Goal: Information Seeking & Learning: Find specific fact

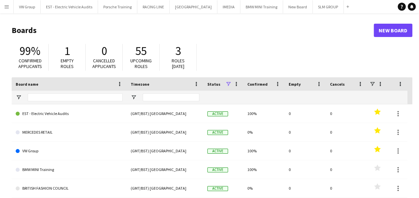
click at [9, 7] on app-icon "Menu" at bounding box center [6, 6] width 5 height 5
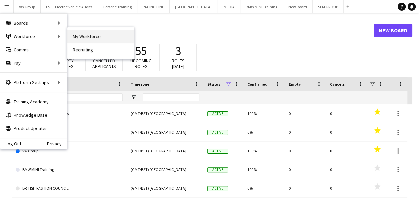
click at [82, 35] on link "My Workforce" at bounding box center [100, 36] width 67 height 13
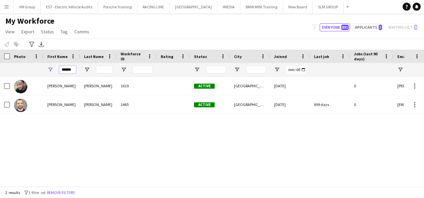
click at [73, 70] on input "******" at bounding box center [67, 70] width 17 height 8
type input "*"
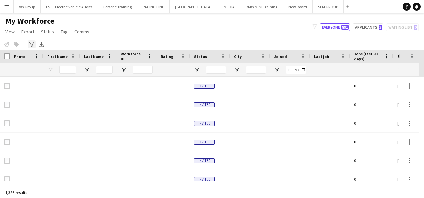
click at [31, 43] on icon "Advanced filters" at bounding box center [31, 44] width 5 height 5
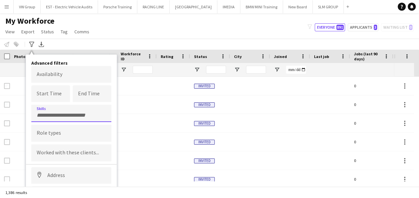
click at [51, 115] on input "Type to search skills..." at bounding box center [71, 115] width 69 height 6
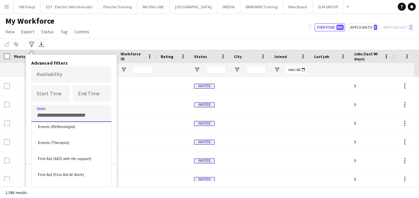
scroll to position [1107, 0]
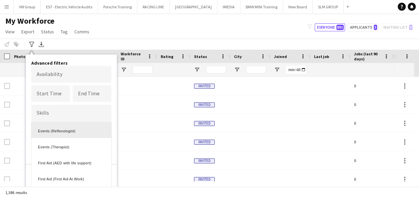
click at [53, 113] on div at bounding box center [209, 99] width 419 height 198
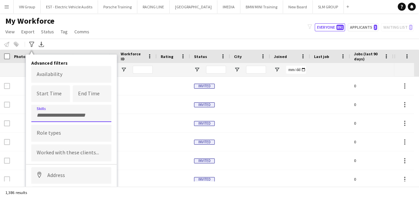
click at [50, 114] on input "Type to search skills..." at bounding box center [71, 115] width 69 height 6
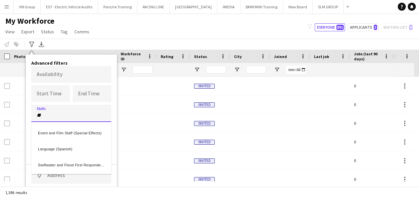
scroll to position [0, 0]
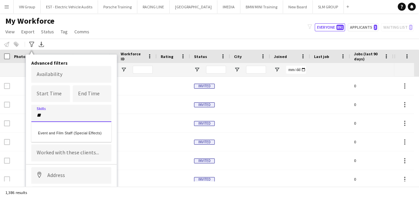
type input "*"
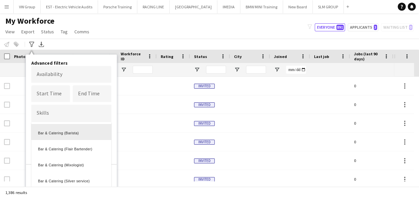
click at [154, 119] on div at bounding box center [209, 99] width 419 height 198
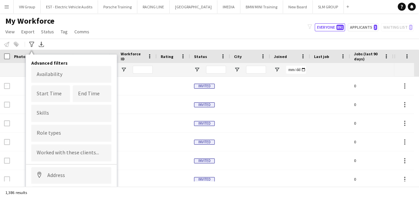
click at [59, 137] on div at bounding box center [71, 133] width 80 height 17
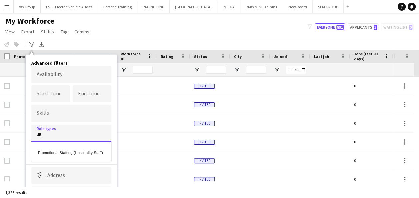
type input "*"
type input "*****"
click at [57, 152] on div "Role Play Actor" at bounding box center [71, 152] width 80 height 16
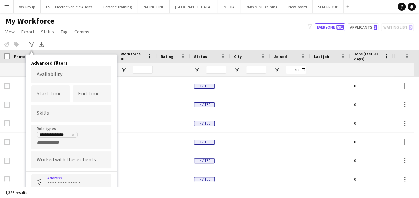
click at [73, 179] on input at bounding box center [71, 182] width 80 height 17
type input "*"
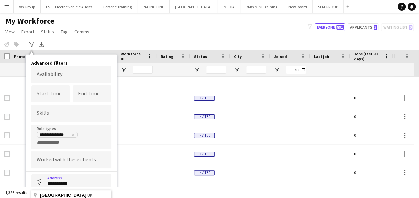
scroll to position [1029, 0]
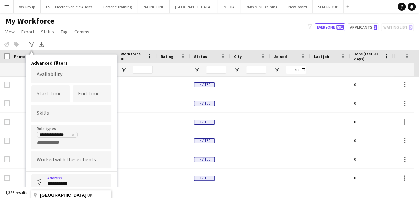
click at [110, 178] on input "**********" at bounding box center [71, 182] width 80 height 17
type input "**********"
click at [107, 193] on div "1,386 results" at bounding box center [209, 192] width 419 height 11
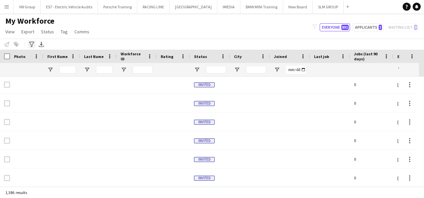
click at [33, 42] on icon "Advanced filters" at bounding box center [31, 44] width 5 height 5
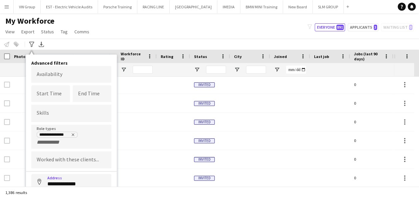
click at [96, 180] on input "**********" at bounding box center [71, 182] width 80 height 17
click at [115, 179] on div "**********" at bounding box center [71, 150] width 91 height 190
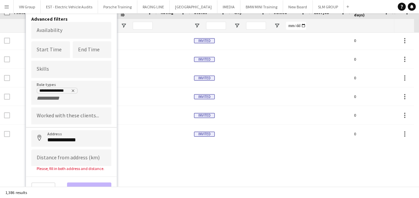
scroll to position [46, 0]
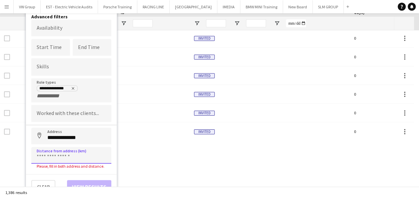
click at [48, 157] on input at bounding box center [71, 155] width 80 height 17
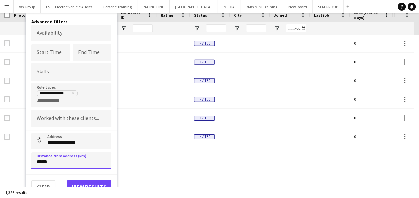
type input "*****"
click at [75, 180] on button "View results" at bounding box center [89, 186] width 44 height 13
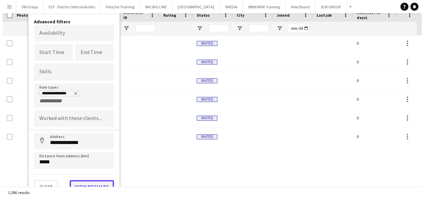
scroll to position [0, 0]
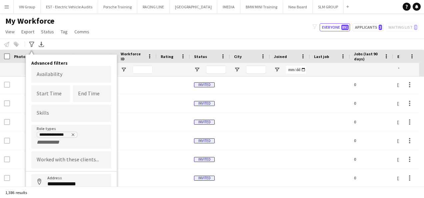
type input "**********"
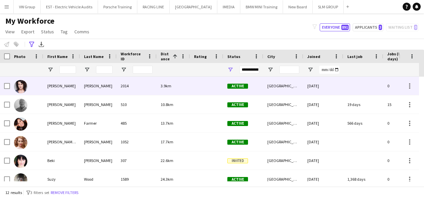
click at [52, 86] on div "[PERSON_NAME]" at bounding box center [61, 86] width 37 height 18
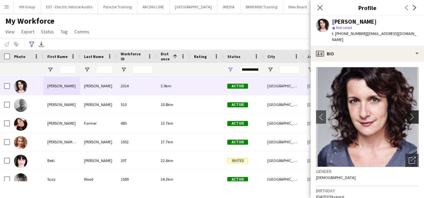
click at [409, 113] on app-icon "chevron-right" at bounding box center [414, 116] width 10 height 7
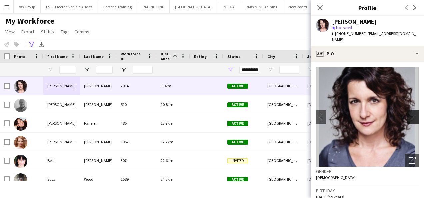
click at [409, 113] on app-icon "chevron-right" at bounding box center [414, 116] width 10 height 7
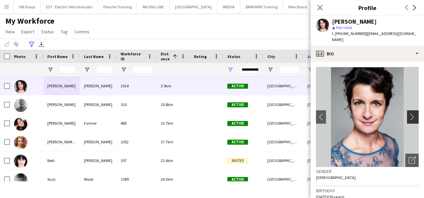
click at [409, 113] on app-icon "chevron-right" at bounding box center [414, 116] width 10 height 7
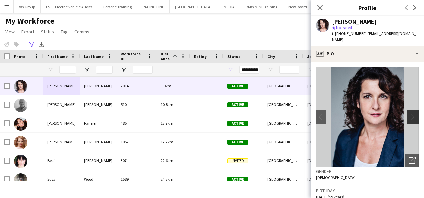
click at [409, 113] on app-icon "chevron-right" at bounding box center [414, 116] width 10 height 7
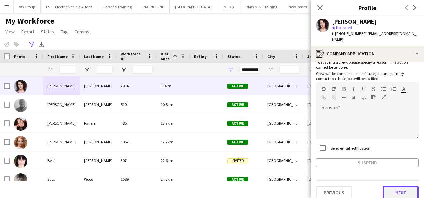
click at [404, 186] on button "Next" at bounding box center [401, 192] width 36 height 13
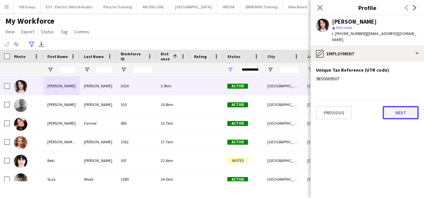
click at [400, 107] on button "Next" at bounding box center [401, 112] width 36 height 13
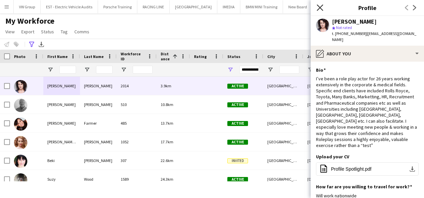
click at [321, 8] on icon "Close pop-in" at bounding box center [320, 7] width 6 height 6
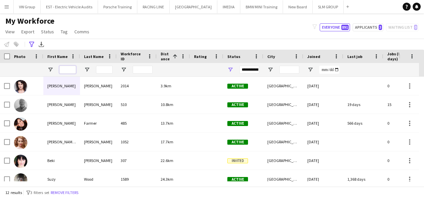
click at [65, 72] on input "First Name Filter Input" at bounding box center [67, 70] width 17 height 8
click at [66, 69] on input "First Name Filter Input" at bounding box center [67, 70] width 17 height 8
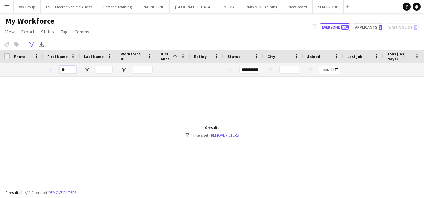
type input "*"
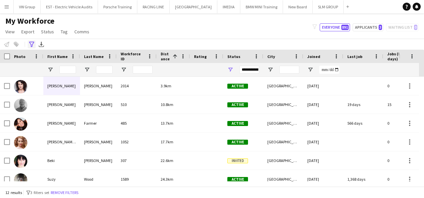
click at [31, 44] on icon at bounding box center [31, 44] width 5 height 5
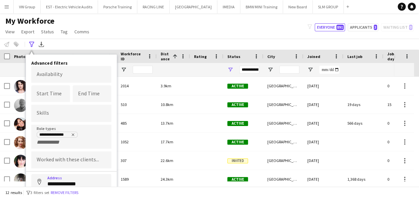
drag, startPoint x: 84, startPoint y: 182, endPoint x: 70, endPoint y: 180, distance: 14.5
click at [70, 180] on input "**********" at bounding box center [71, 182] width 80 height 17
click at [75, 192] on button "Remove filters" at bounding box center [64, 192] width 30 height 7
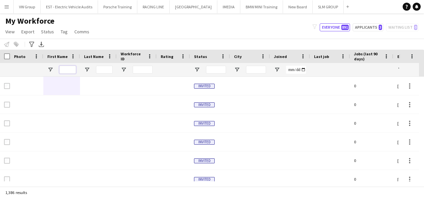
click at [69, 71] on input "First Name Filter Input" at bounding box center [67, 70] width 17 height 8
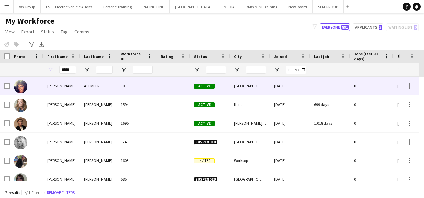
click at [50, 86] on div "[PERSON_NAME]" at bounding box center [61, 86] width 37 height 18
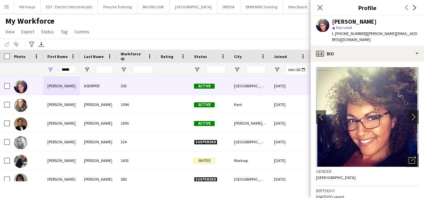
click at [363, 33] on span "| [PERSON_NAME][EMAIL_ADDRESS][DOMAIN_NAME]" at bounding box center [374, 36] width 85 height 11
drag, startPoint x: 362, startPoint y: 33, endPoint x: 335, endPoint y: 32, distance: 26.7
click at [335, 32] on span "t. [PHONE_NUMBER]" at bounding box center [349, 33] width 35 height 5
drag, startPoint x: 335, startPoint y: 32, endPoint x: 414, endPoint y: 22, distance: 79.3
click at [414, 22] on div "[PERSON_NAME] ASEMPER star Not rated t. [PHONE_NUMBER] | [PERSON_NAME][EMAIL_AD…" at bounding box center [367, 31] width 113 height 30
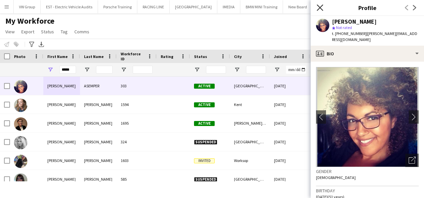
click at [320, 8] on icon at bounding box center [320, 7] width 6 height 6
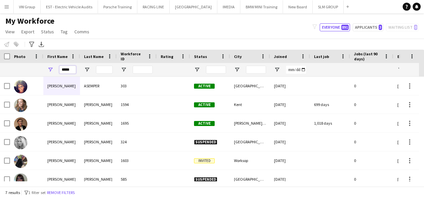
click at [71, 70] on input "*****" at bounding box center [67, 70] width 17 height 8
type input "*"
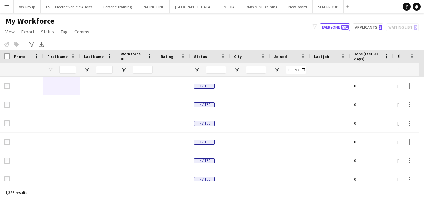
click at [7, 5] on app-icon "Menu" at bounding box center [6, 6] width 5 height 5
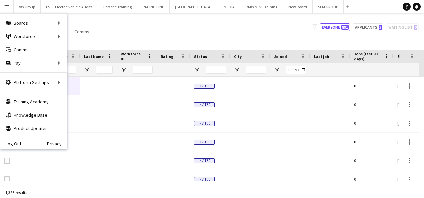
click at [103, 19] on div "My Workforce View Views Default view New view Update view Delete view Edit name…" at bounding box center [212, 27] width 424 height 23
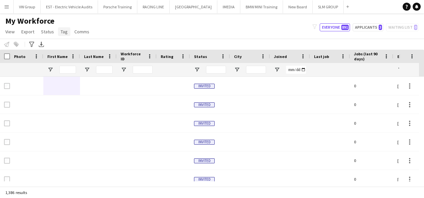
click at [64, 31] on span "Tag" at bounding box center [64, 32] width 7 height 6
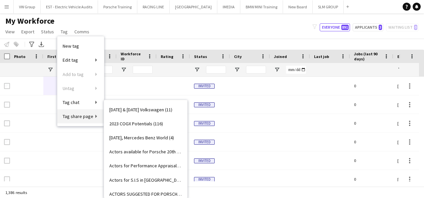
click at [77, 117] on span "Tag share page" at bounding box center [78, 116] width 31 height 6
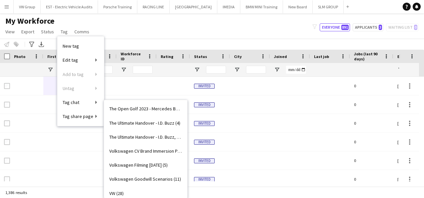
scroll to position [1089, 0]
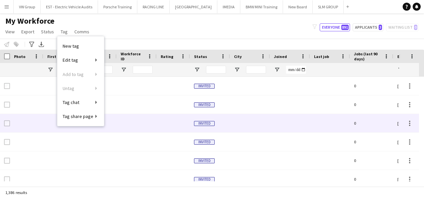
click at [269, 129] on div at bounding box center [250, 123] width 40 height 18
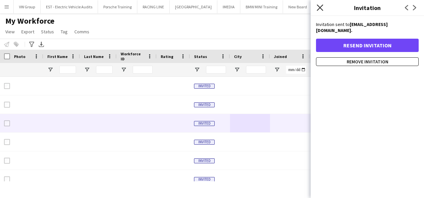
click at [321, 9] on icon at bounding box center [320, 7] width 6 height 6
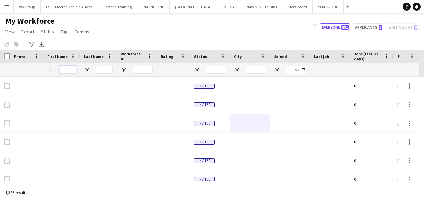
click at [72, 68] on input "First Name Filter Input" at bounding box center [67, 70] width 17 height 8
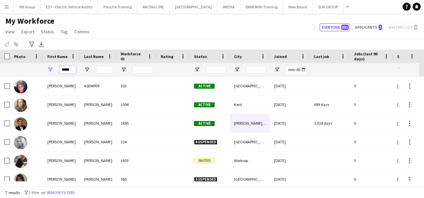
type input "*****"
click at [106, 71] on input "Last Name Filter Input" at bounding box center [104, 70] width 17 height 8
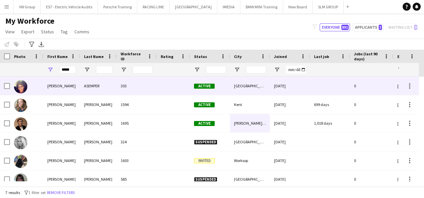
click at [53, 85] on div "[PERSON_NAME]" at bounding box center [61, 86] width 37 height 18
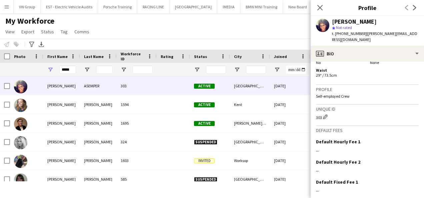
scroll to position [469, 0]
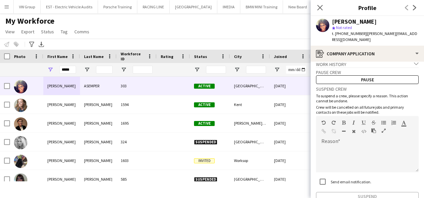
scroll to position [41, 0]
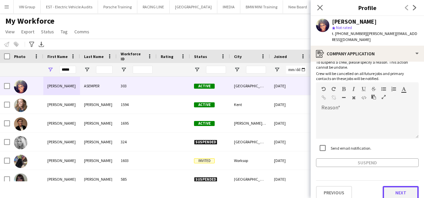
click at [401, 186] on button "Next" at bounding box center [401, 192] width 36 height 13
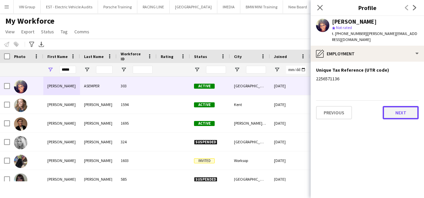
click at [398, 106] on button "Next" at bounding box center [401, 112] width 36 height 13
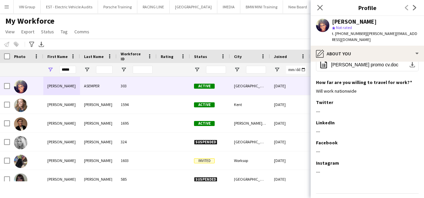
scroll to position [106, 0]
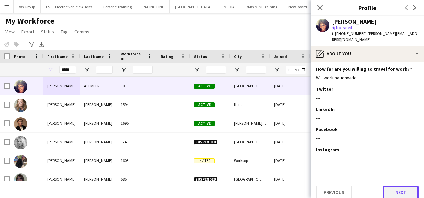
click at [399, 186] on button "Next" at bounding box center [401, 192] width 36 height 13
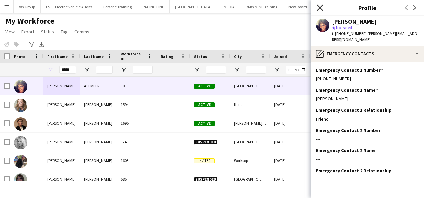
click at [319, 9] on icon at bounding box center [320, 7] width 6 height 6
